Goal: Task Accomplishment & Management: Understand process/instructions

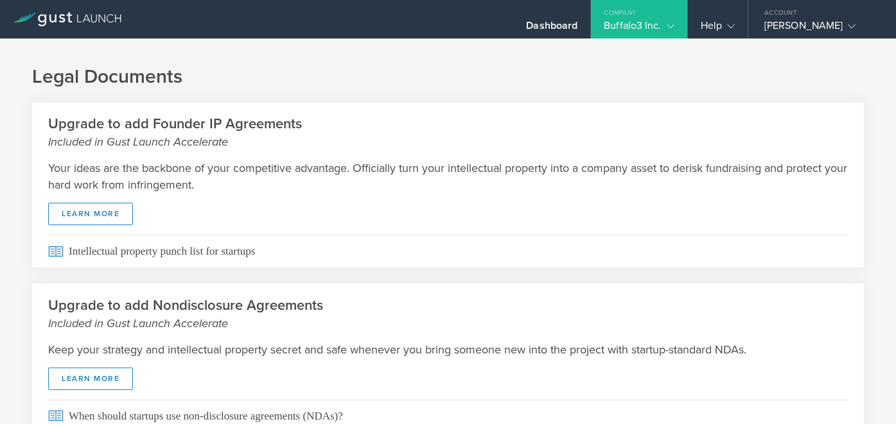
scroll to position [56, 0]
click at [639, 28] on div "Buffalo3 Inc." at bounding box center [639, 28] width 70 height 19
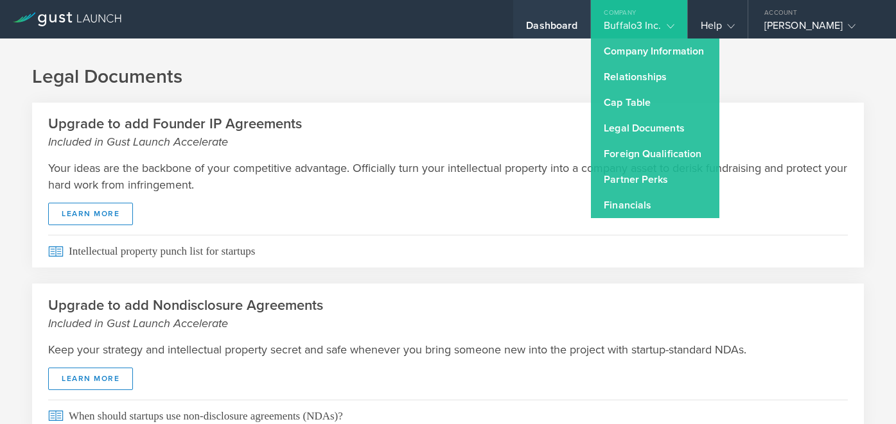
click at [560, 24] on div "Dashboard" at bounding box center [551, 28] width 51 height 19
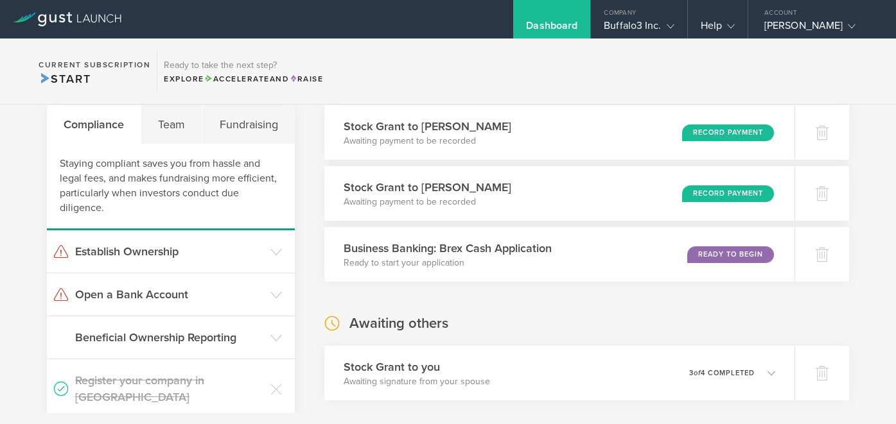
scroll to position [115, 0]
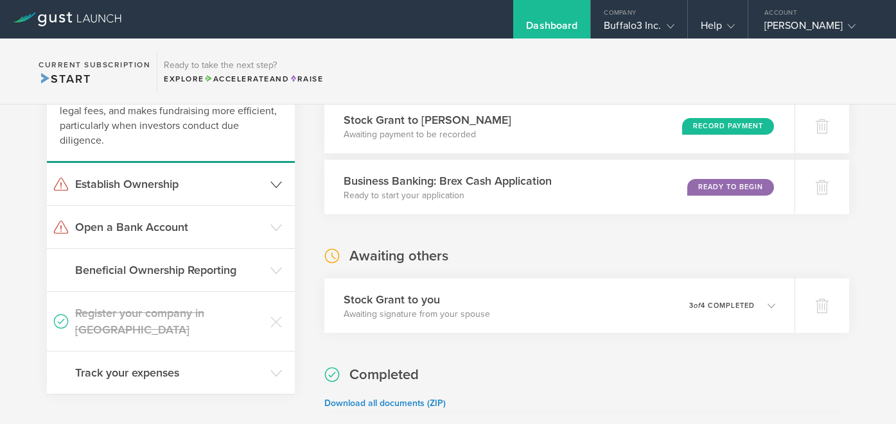
click at [161, 188] on h3 "Establish Ownership" at bounding box center [169, 184] width 189 height 17
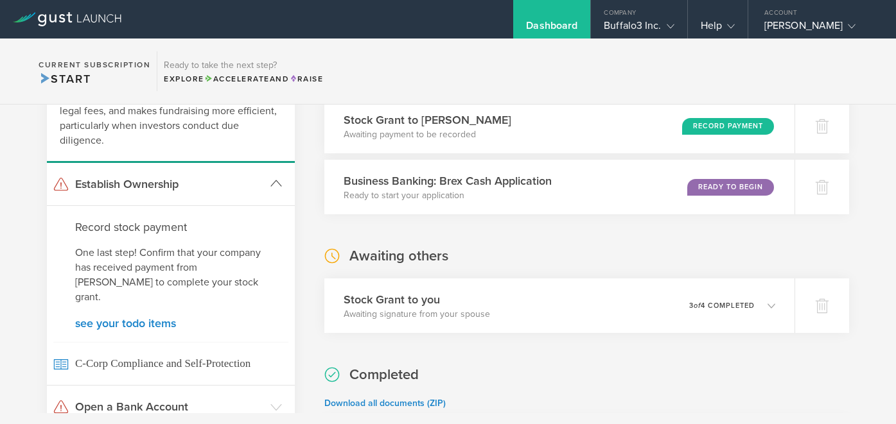
click at [161, 188] on h3 "Establish Ownership" at bounding box center [169, 184] width 189 height 17
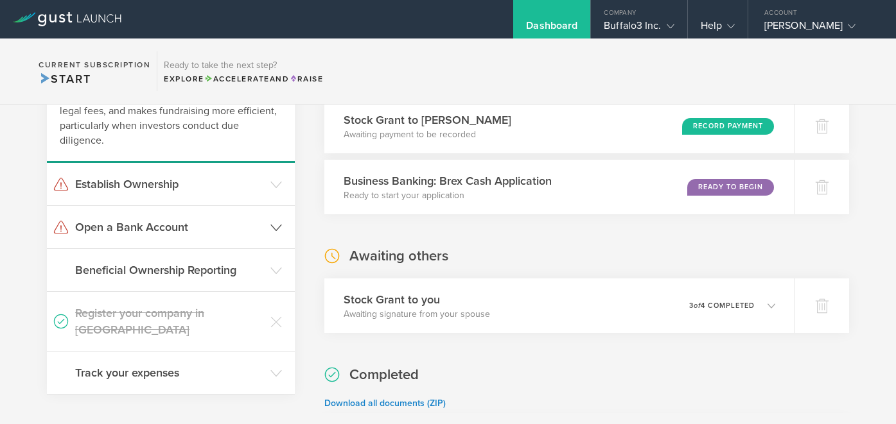
click at [148, 221] on h3 "Open a Bank Account" at bounding box center [169, 227] width 189 height 17
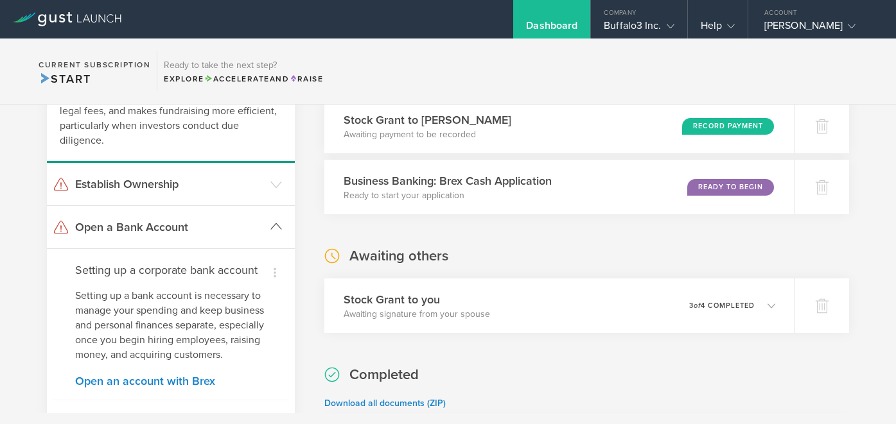
click at [155, 225] on h3 "Open a Bank Account" at bounding box center [169, 227] width 189 height 17
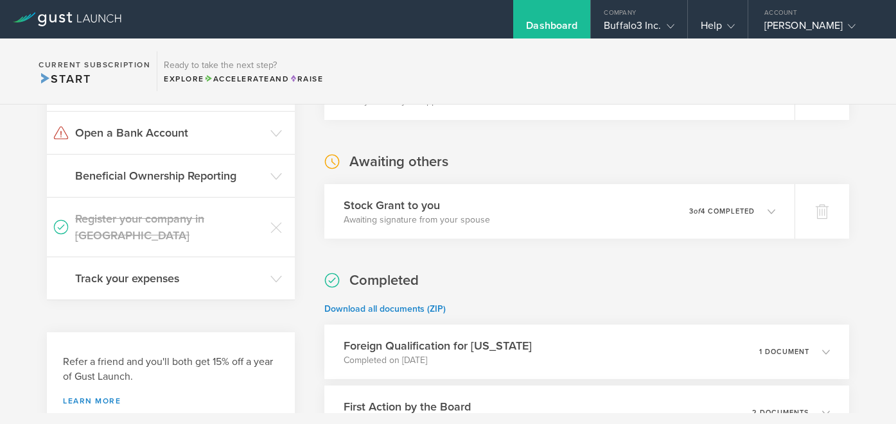
scroll to position [0, 0]
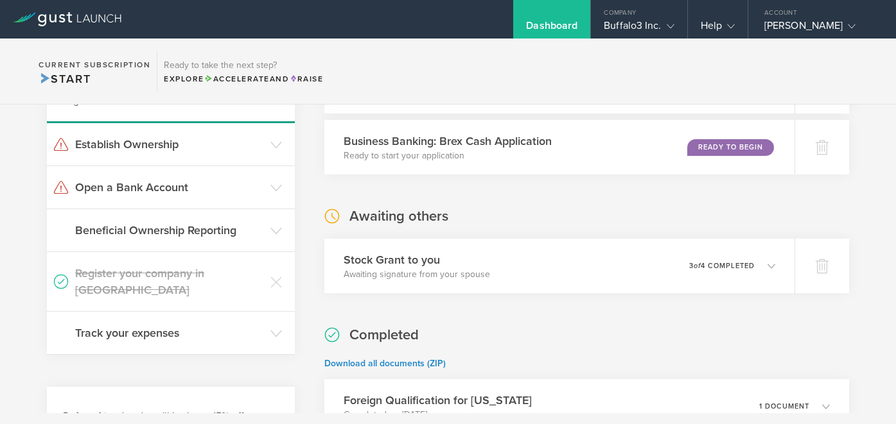
scroll to position [200, 0]
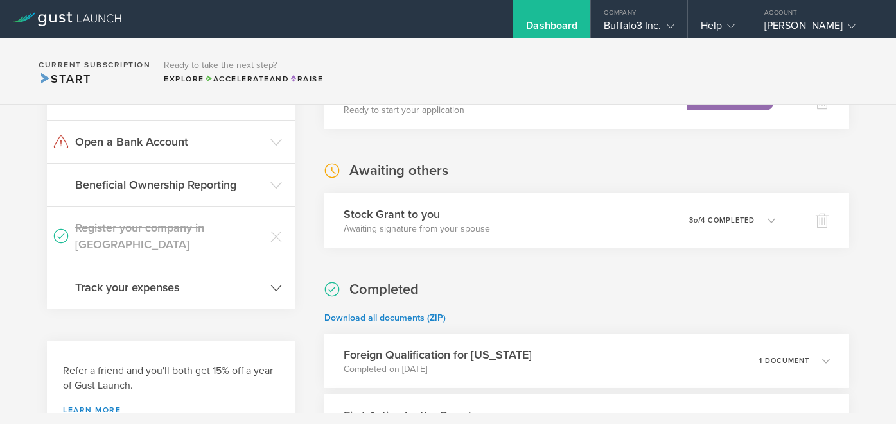
click at [189, 266] on header "Track your expenses" at bounding box center [171, 287] width 248 height 42
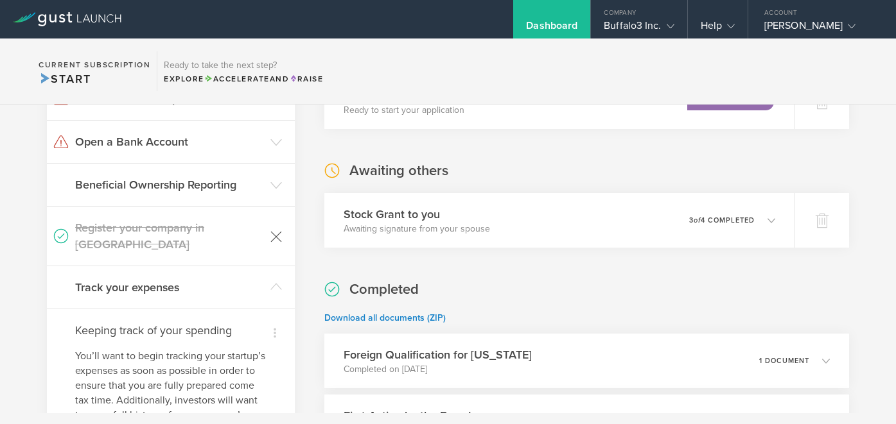
click at [273, 232] on icon at bounding box center [276, 237] width 10 height 10
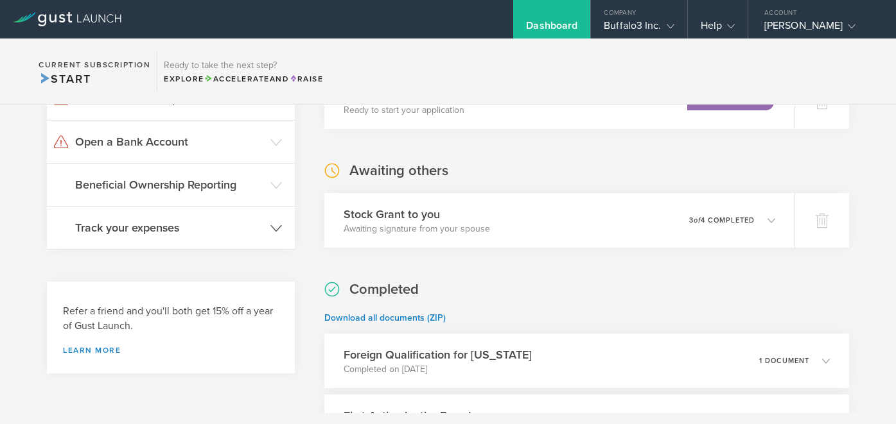
click at [305, 222] on div "What's next? Compliance Team Fundraising Staying compliant saves you from hassl…" at bounding box center [448, 277] width 896 height 747
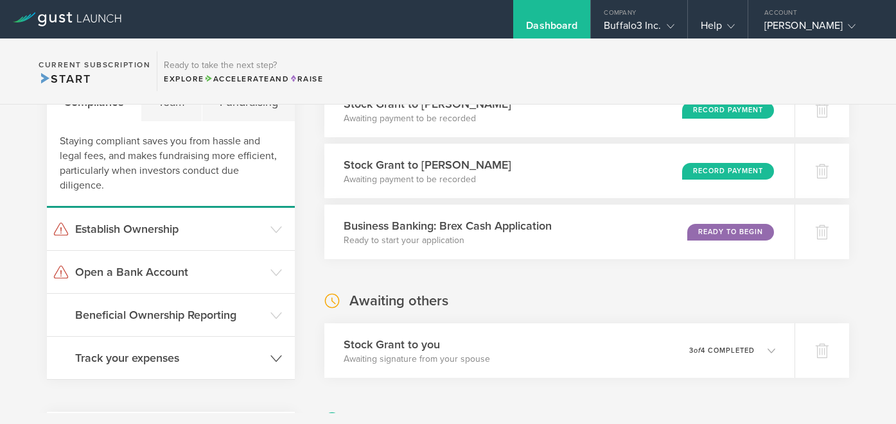
scroll to position [61, 0]
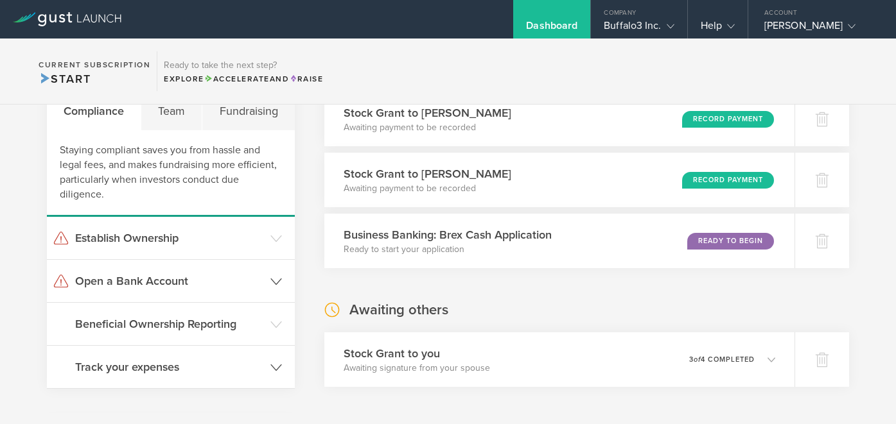
click at [179, 285] on h3 "Open a Bank Account" at bounding box center [169, 281] width 189 height 17
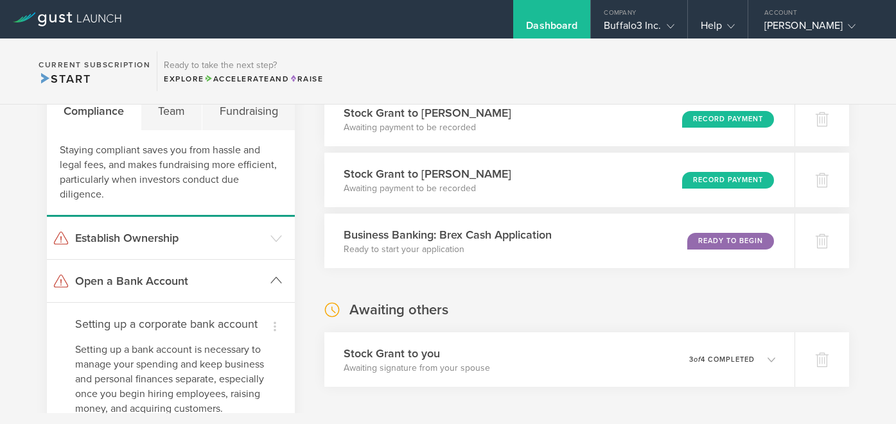
scroll to position [166, 0]
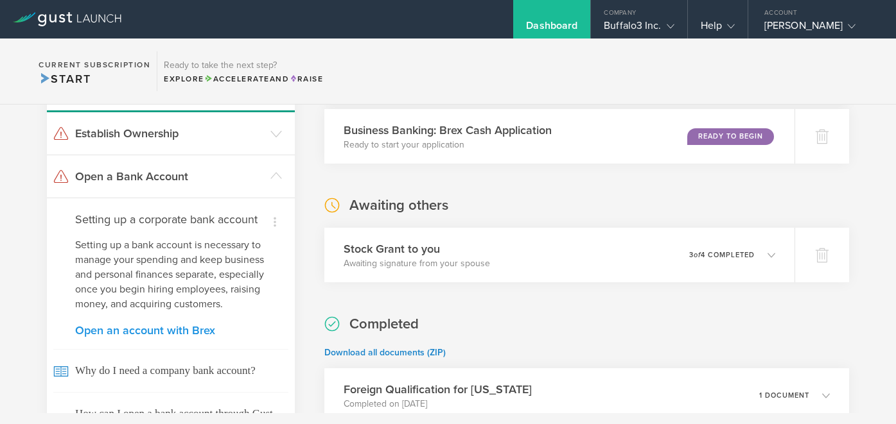
click at [159, 336] on link "Open an account with Brex" at bounding box center [170, 331] width 191 height 12
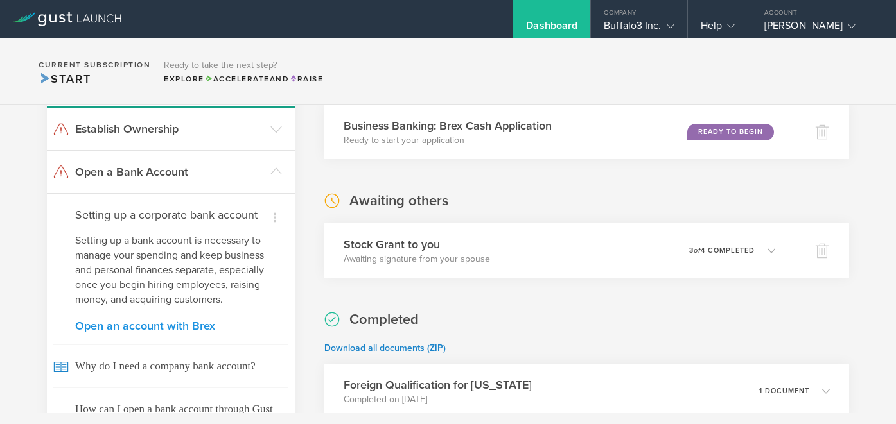
click at [146, 332] on link "Open an account with Brex" at bounding box center [170, 326] width 191 height 12
click at [160, 332] on link "Open an account with Brex" at bounding box center [170, 326] width 191 height 12
click at [297, 182] on div "What's next? Compliance Team Fundraising Staying compliant saves you from hassl…" at bounding box center [448, 311] width 896 height 753
click at [176, 332] on link "Open an account with Brex" at bounding box center [170, 326] width 191 height 12
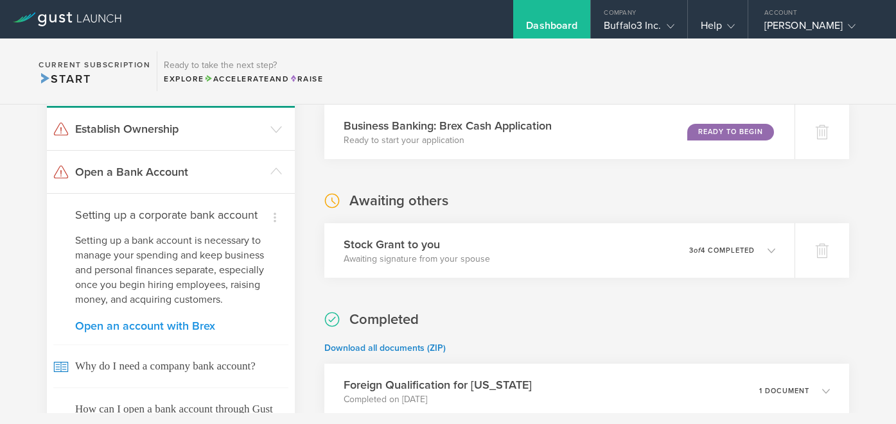
click at [85, 332] on link "Open an account with Brex" at bounding box center [170, 326] width 191 height 12
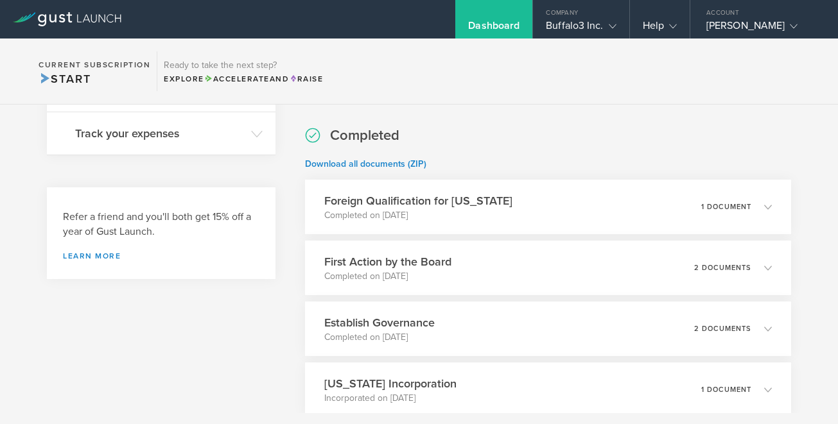
scroll to position [356, 0]
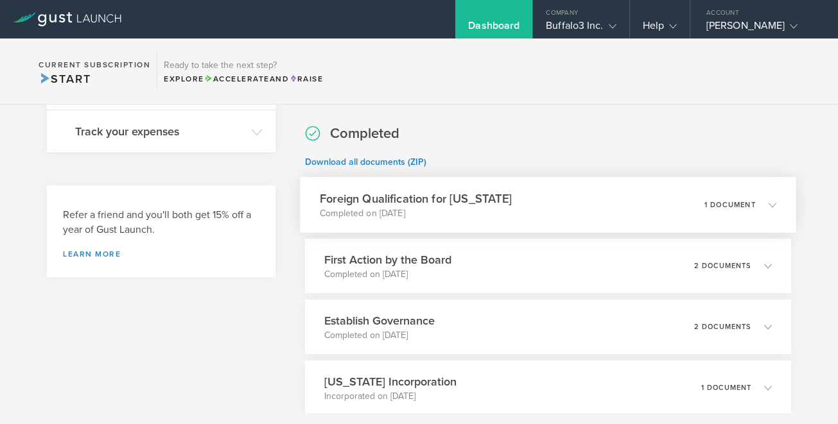
click at [563, 189] on div "Foreign Qualification for [US_STATE] Completed on [DATE] 1 document" at bounding box center [548, 205] width 496 height 56
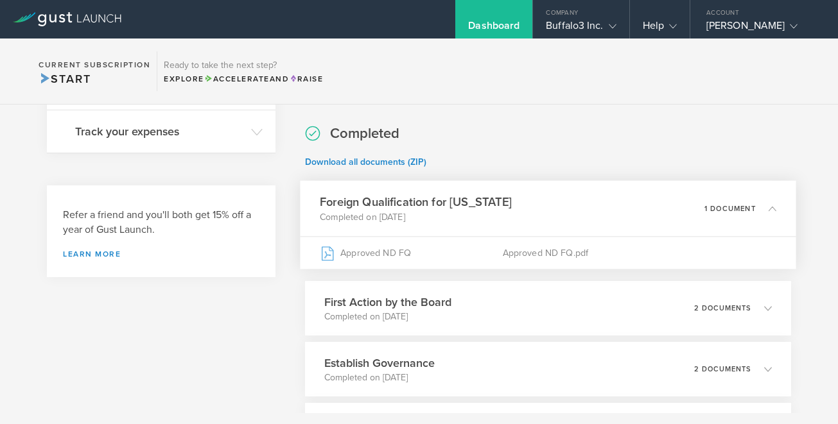
scroll to position [406, 0]
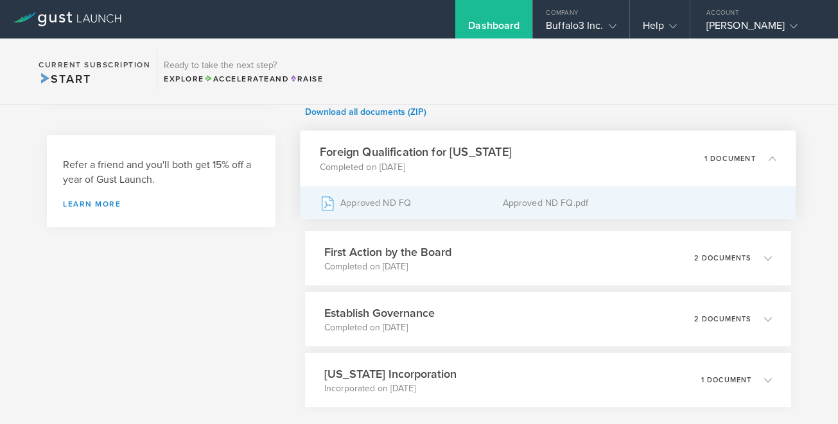
click at [410, 205] on div "Approved ND FQ" at bounding box center [411, 203] width 183 height 32
